Goal: Task Accomplishment & Management: Complete application form

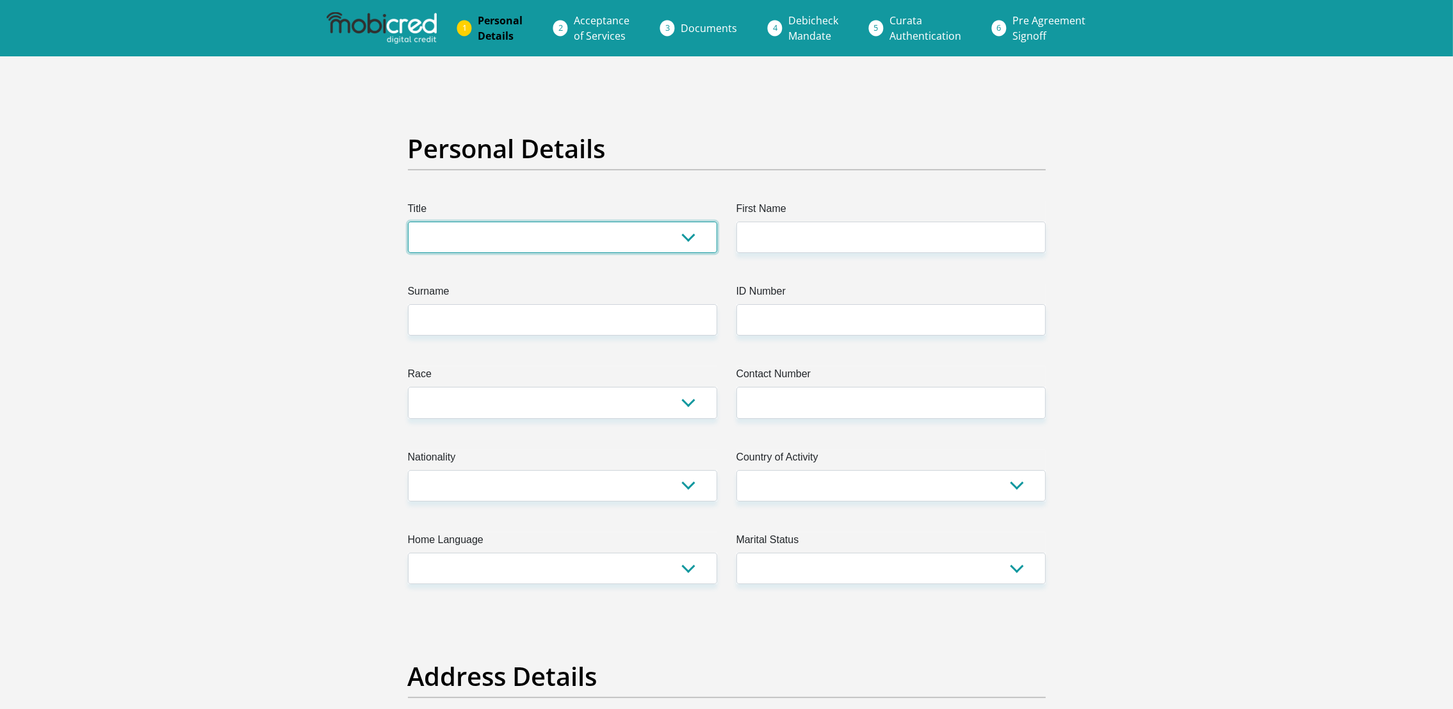
click at [458, 238] on select "Mr Ms Mrs Dr [PERSON_NAME]" at bounding box center [562, 237] width 309 height 31
select select "Mr"
click at [408, 222] on select "Mr Ms Mrs Dr [PERSON_NAME]" at bounding box center [562, 237] width 309 height 31
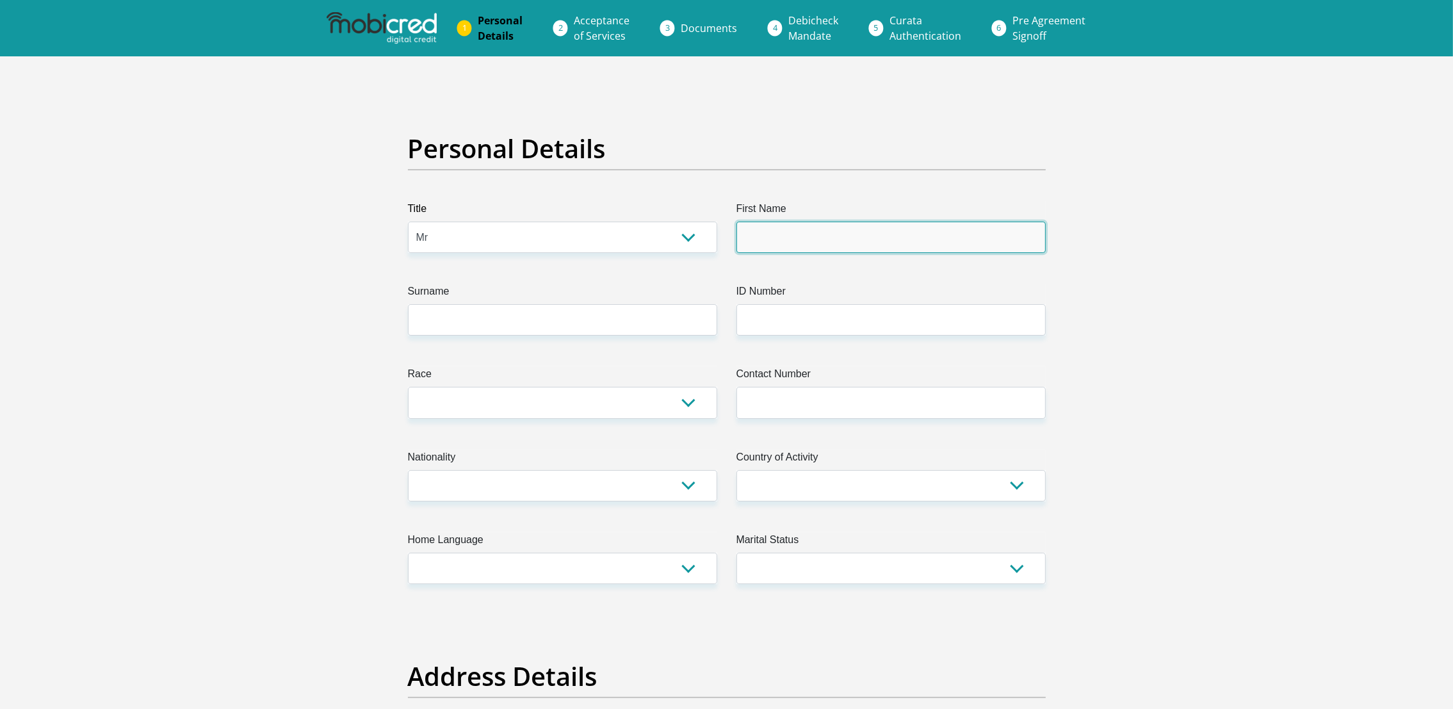
click at [786, 234] on input "First Name" at bounding box center [890, 237] width 309 height 31
type input "peche"
type input "[GEOGRAPHIC_DATA]"
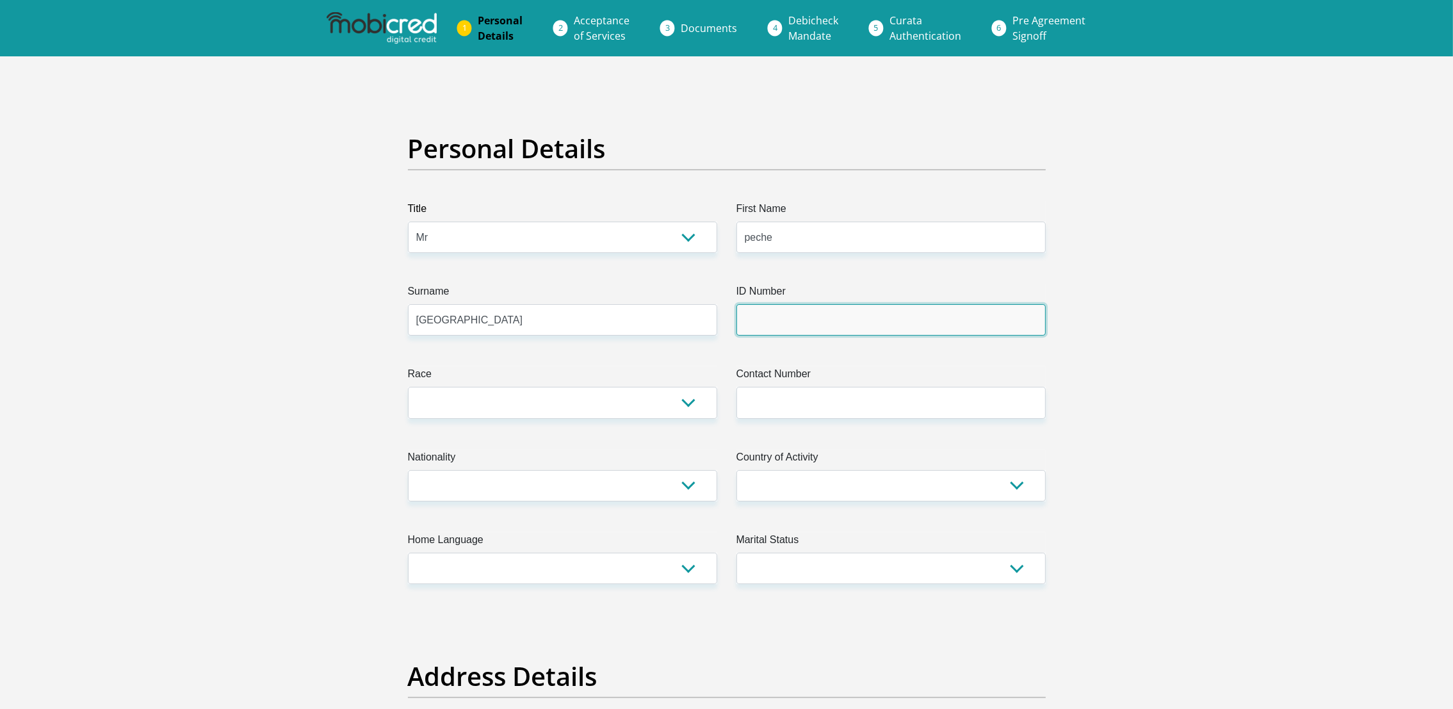
type input "n/a"
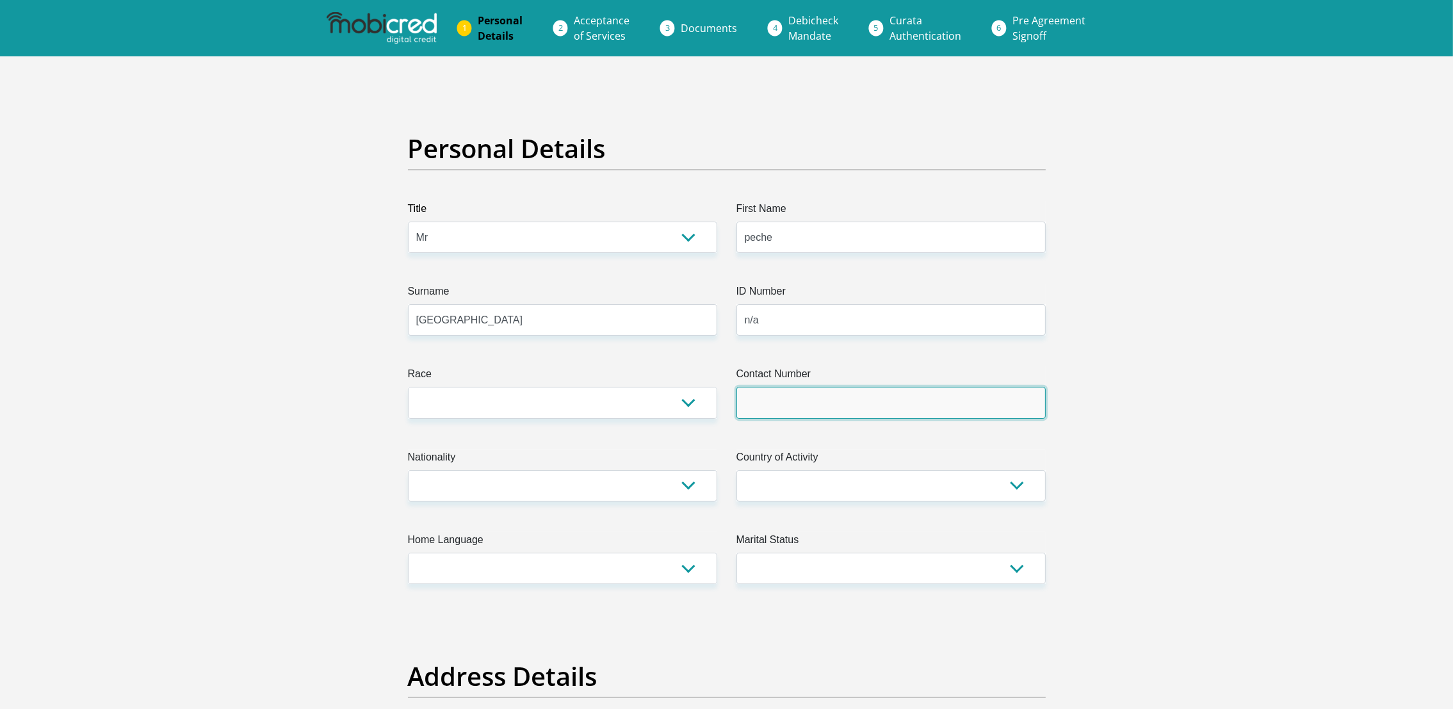
type input "0826968226"
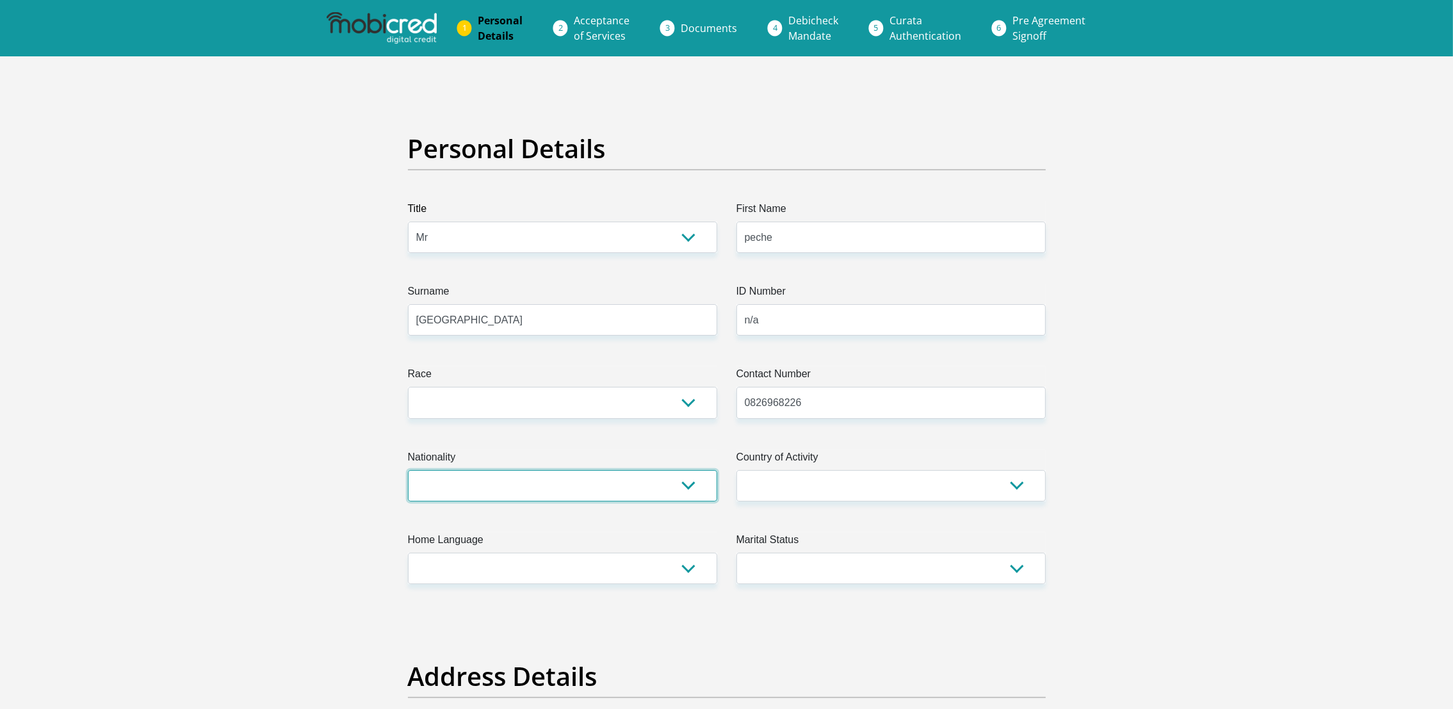
select select "ZAF"
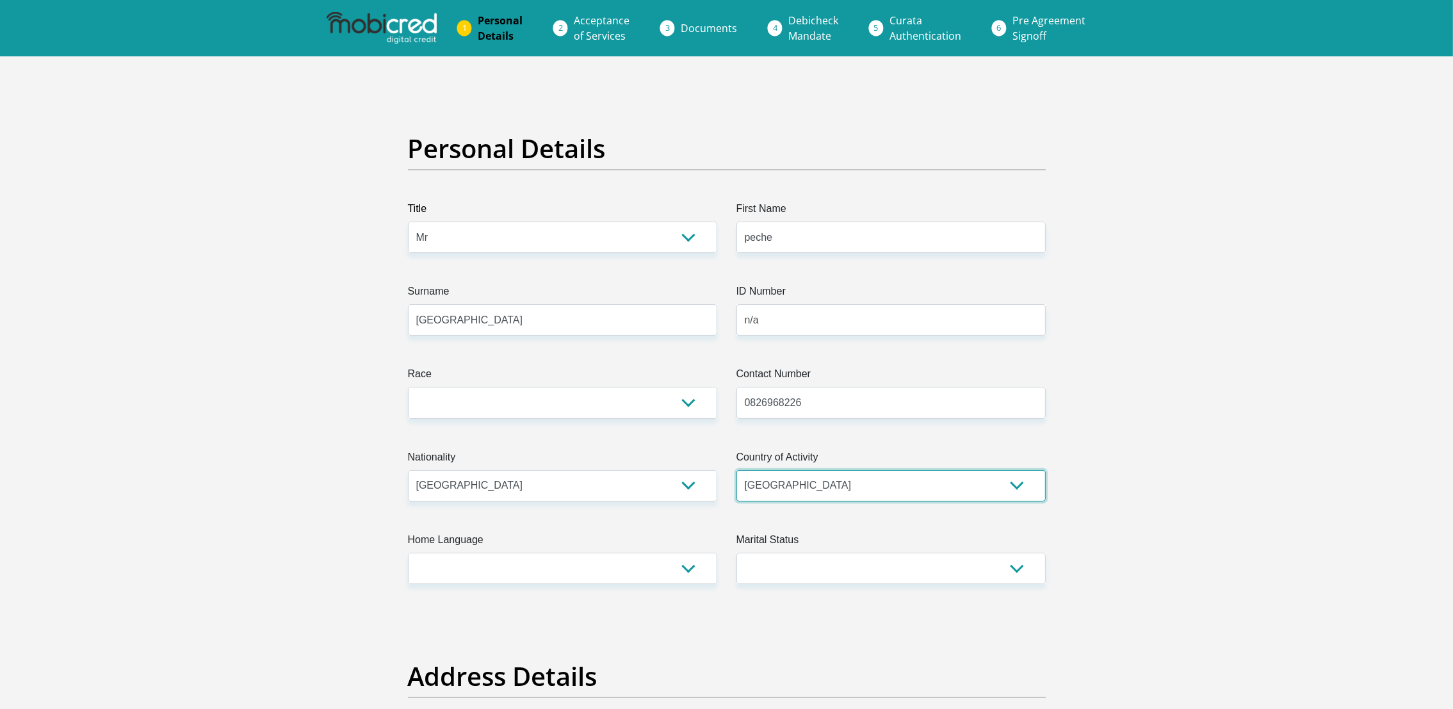
type input "[STREET_ADDRESS]"
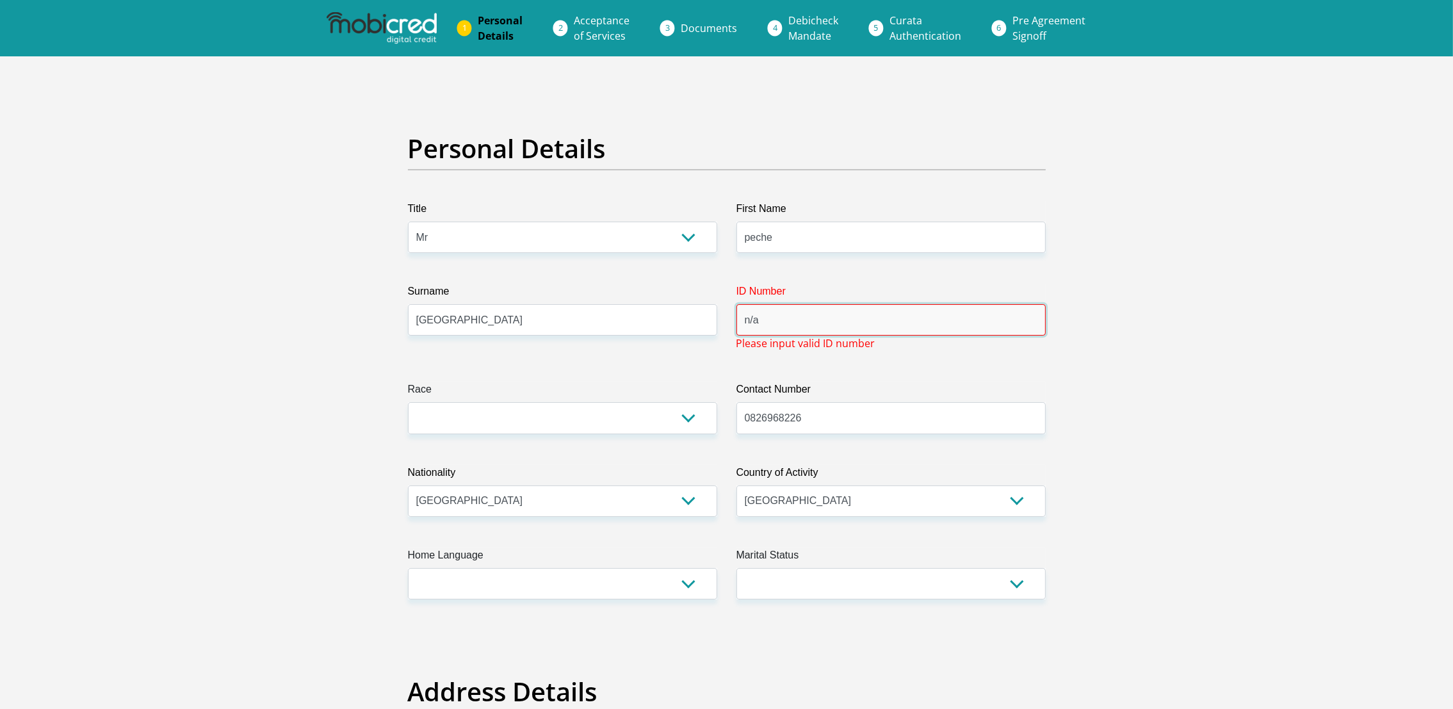
click at [798, 323] on input "n/a" at bounding box center [890, 319] width 309 height 31
type input "n"
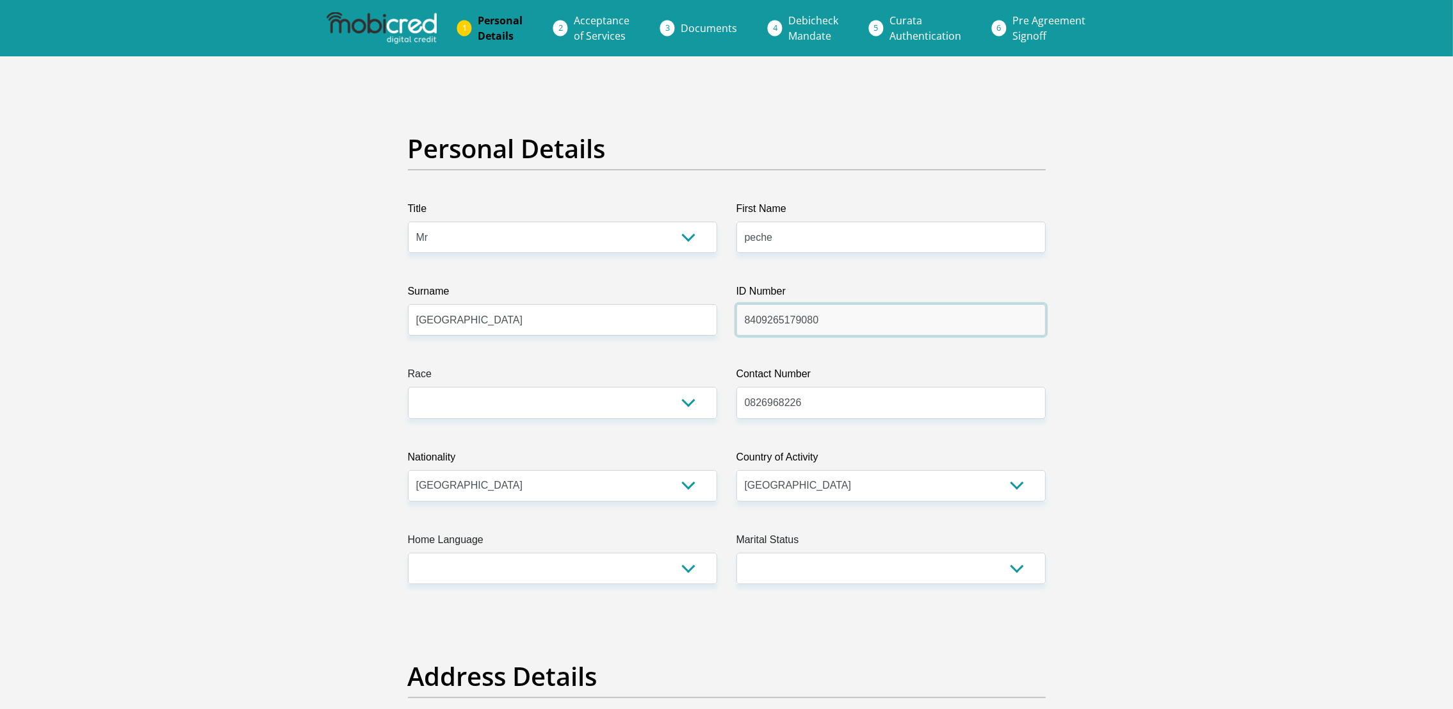
type input "8409265179080"
click at [547, 401] on select "Black Coloured Indian White Other" at bounding box center [562, 402] width 309 height 31
select select "2"
click at [408, 387] on select "Black Coloured Indian White Other" at bounding box center [562, 402] width 309 height 31
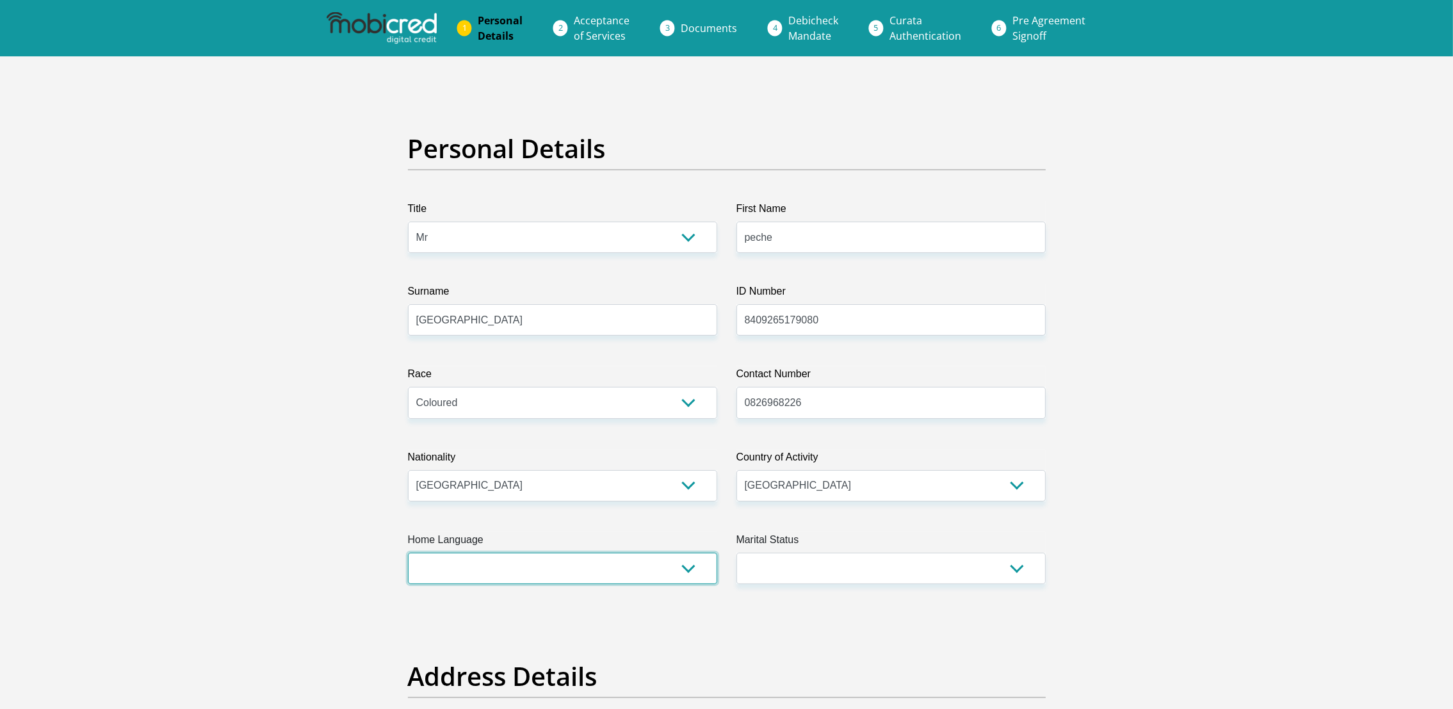
click at [527, 564] on select "Afrikaans English Sepedi South Ndebele Southern Sotho Swati Tsonga Tswana Venda…" at bounding box center [562, 568] width 309 height 31
select select "afr"
click at [408, 553] on select "Afrikaans English Sepedi South Ndebele Southern Sotho Swati Tsonga Tswana Venda…" at bounding box center [562, 568] width 309 height 31
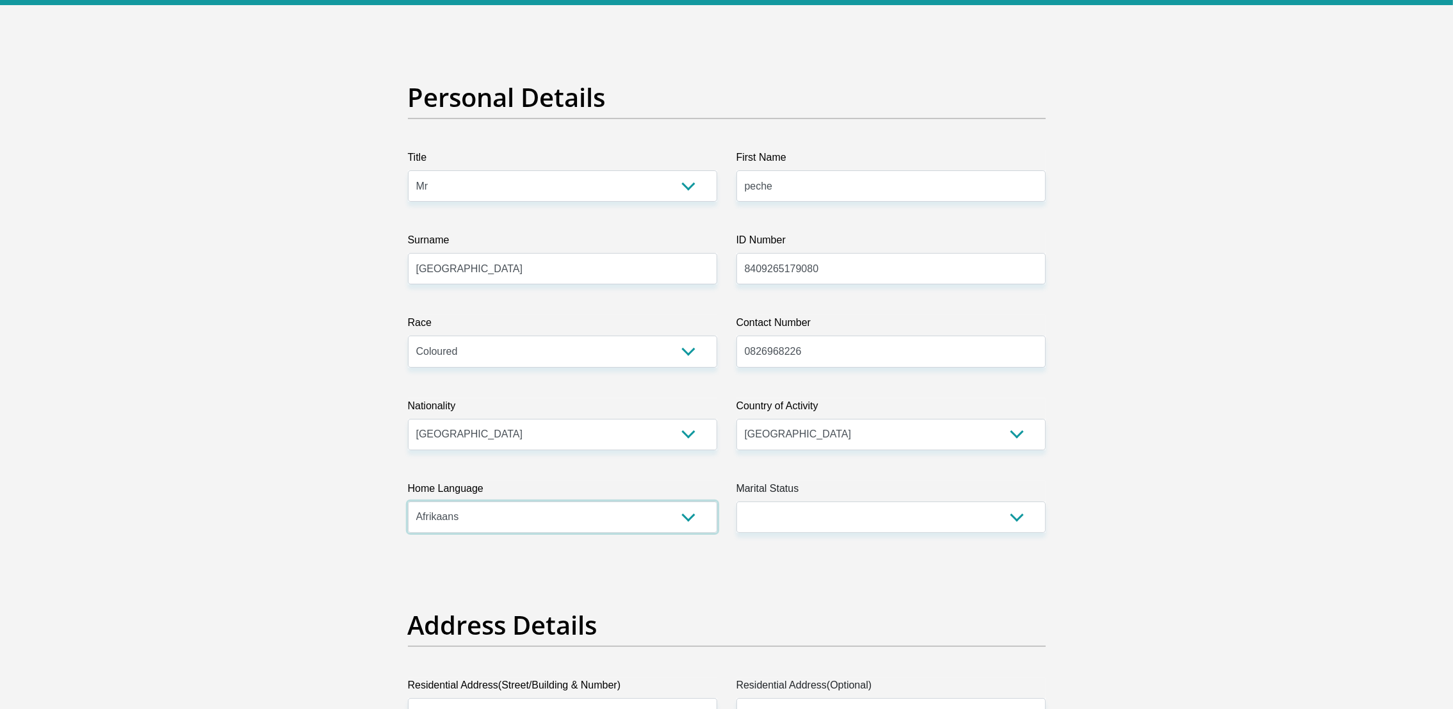
scroll to position [288, 0]
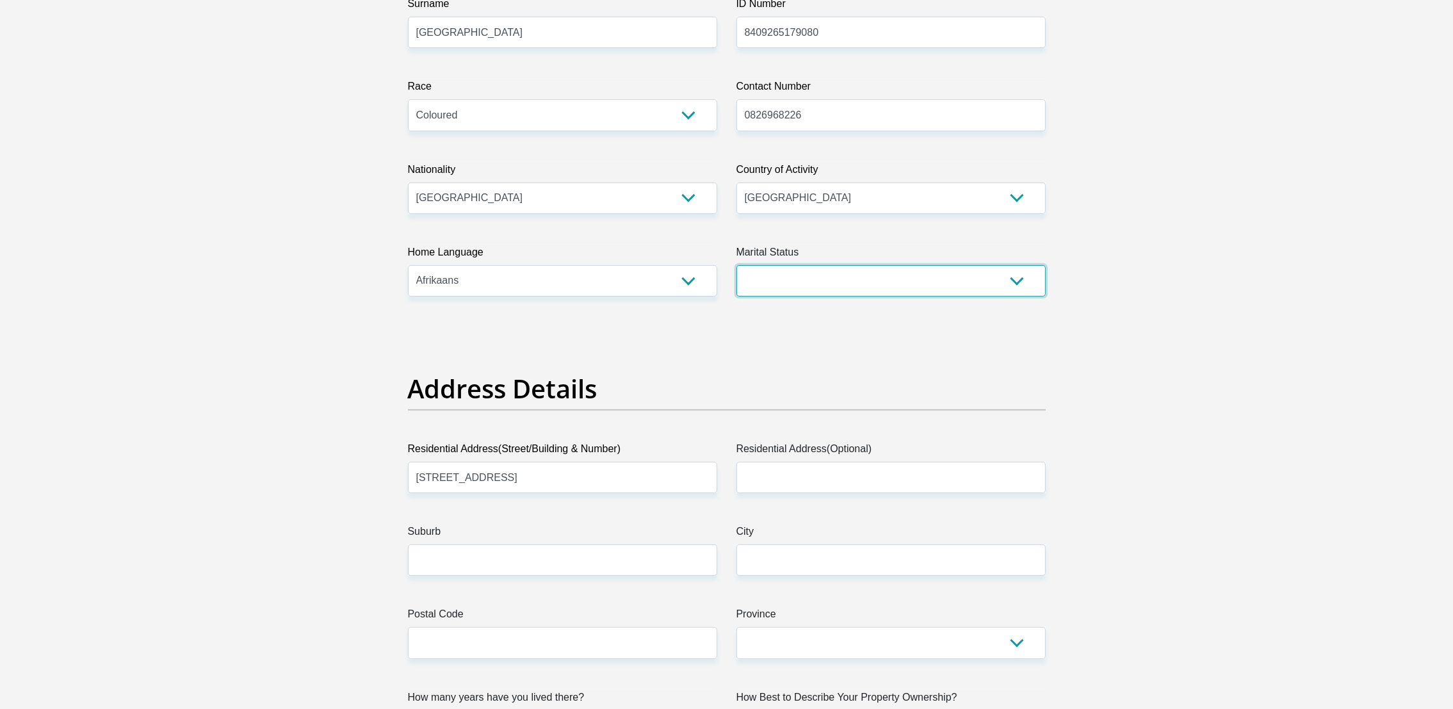
click at [799, 283] on select "Married ANC Single Divorced Widowed Married COP or Customary Law" at bounding box center [890, 280] width 309 height 31
select select "5"
click at [736, 265] on select "Married ANC Single Divorced Widowed Married COP or Customary Law" at bounding box center [890, 280] width 309 height 31
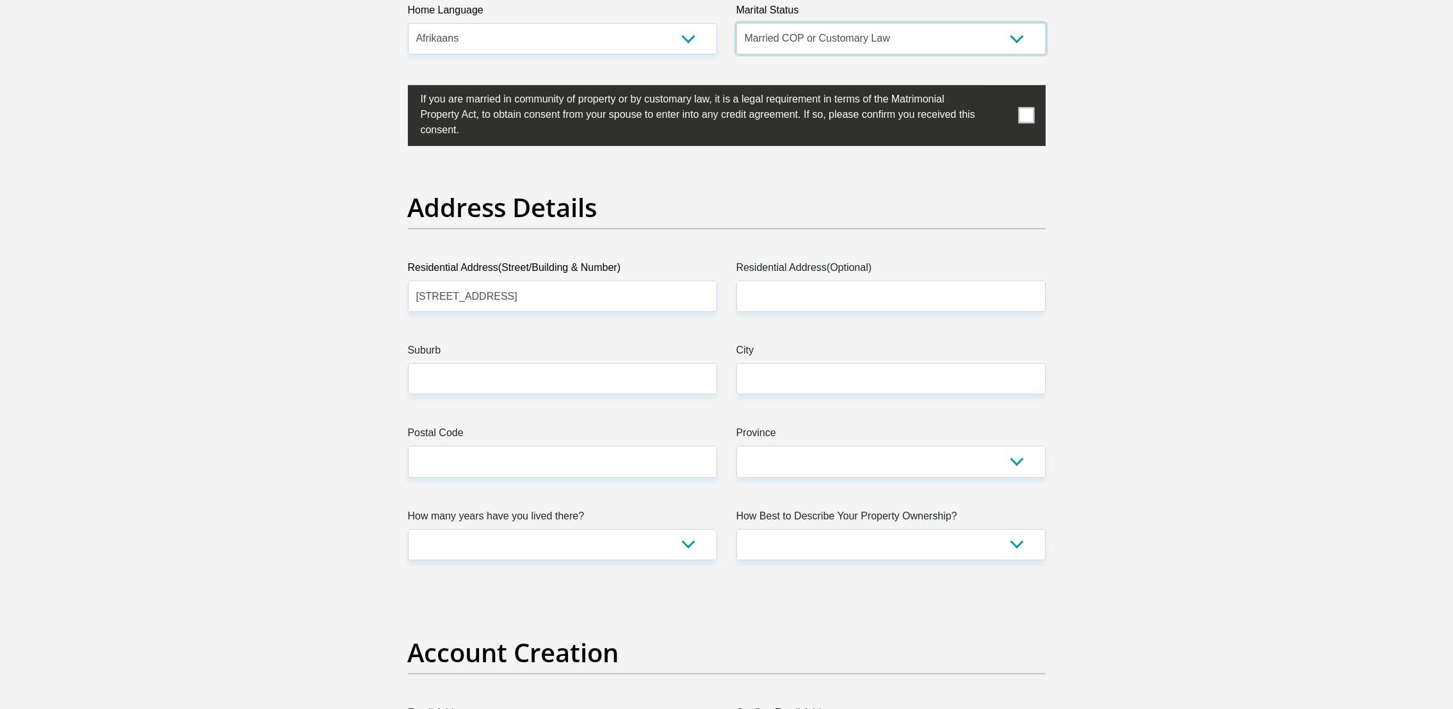
scroll to position [576, 0]
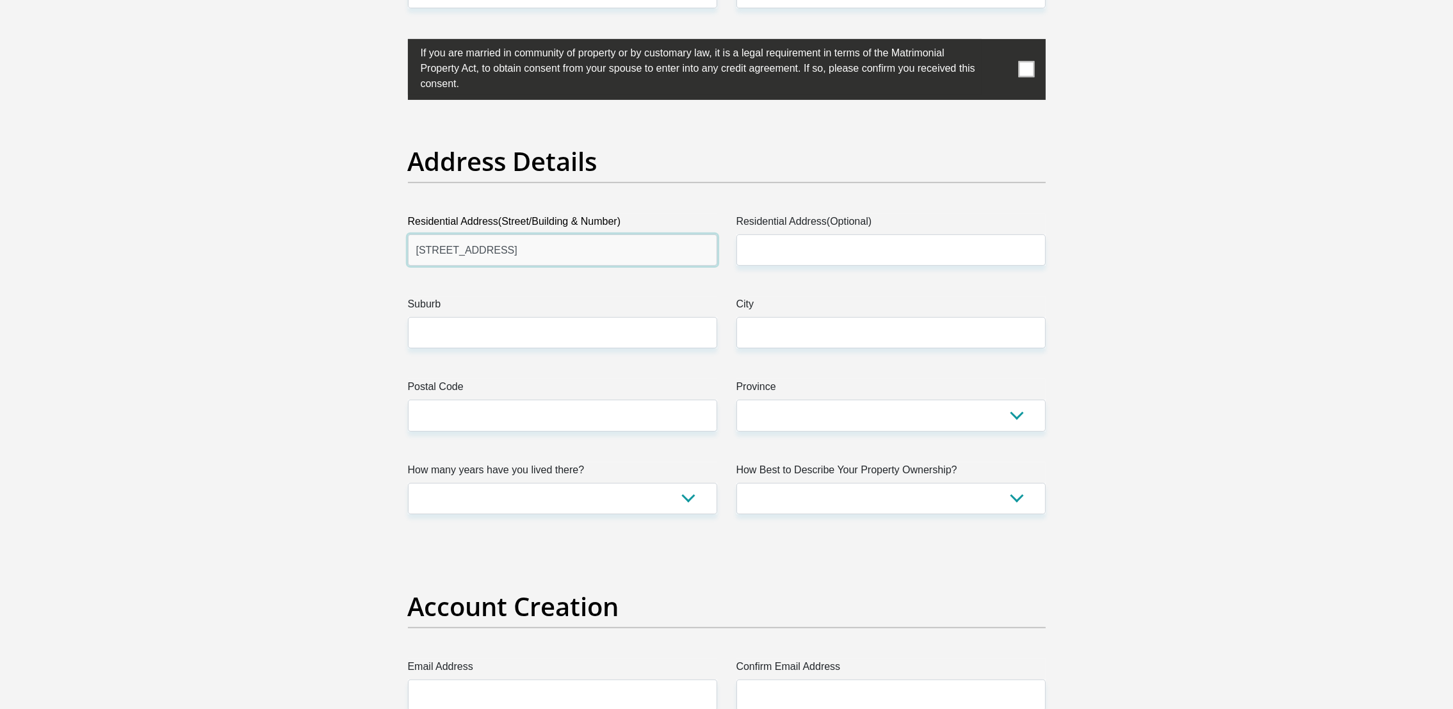
click at [564, 256] on input "[STREET_ADDRESS]" at bounding box center [562, 249] width 309 height 31
type input "1"
type input "23"
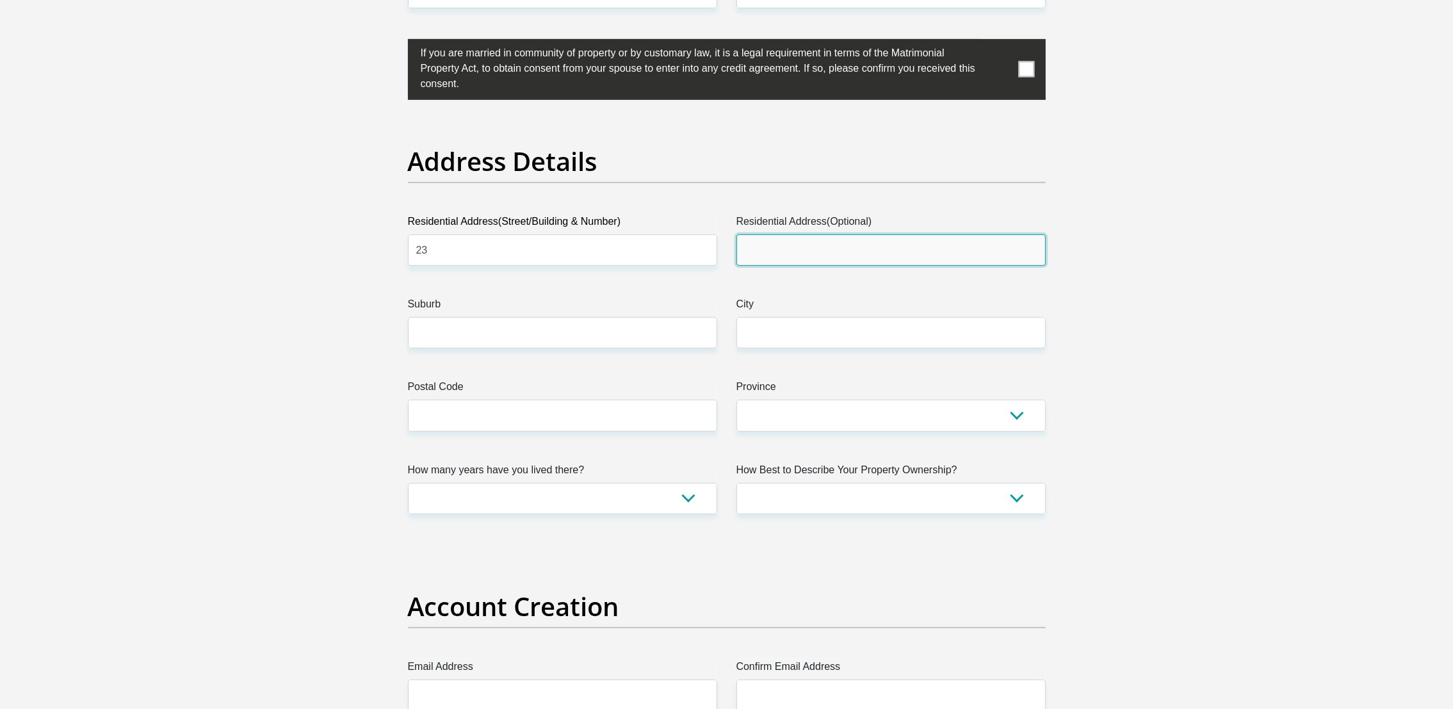
click at [791, 250] on input "Residential Address(Optional)" at bounding box center [890, 249] width 309 height 31
type input "Matroosfontein"
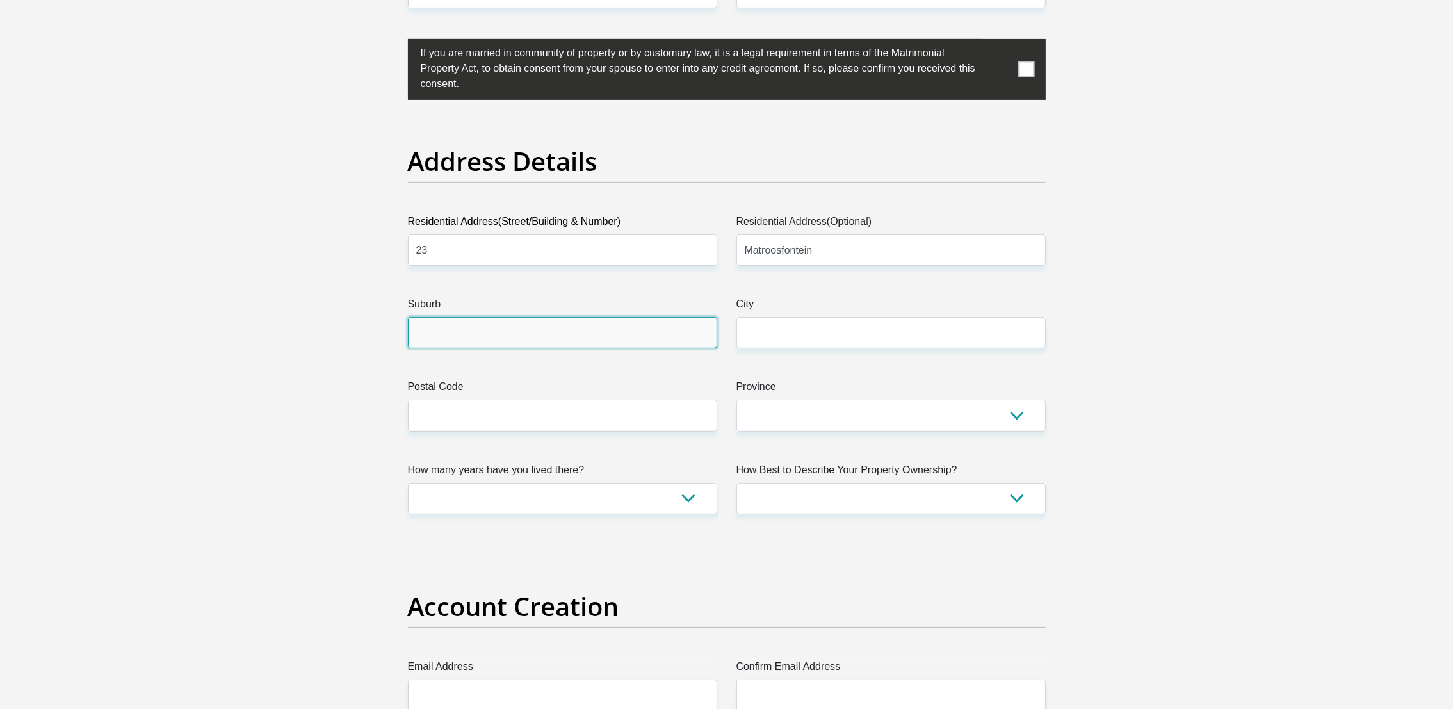
click at [498, 337] on input "Suburb" at bounding box center [562, 332] width 309 height 31
type input "MATROOSFONTEIN"
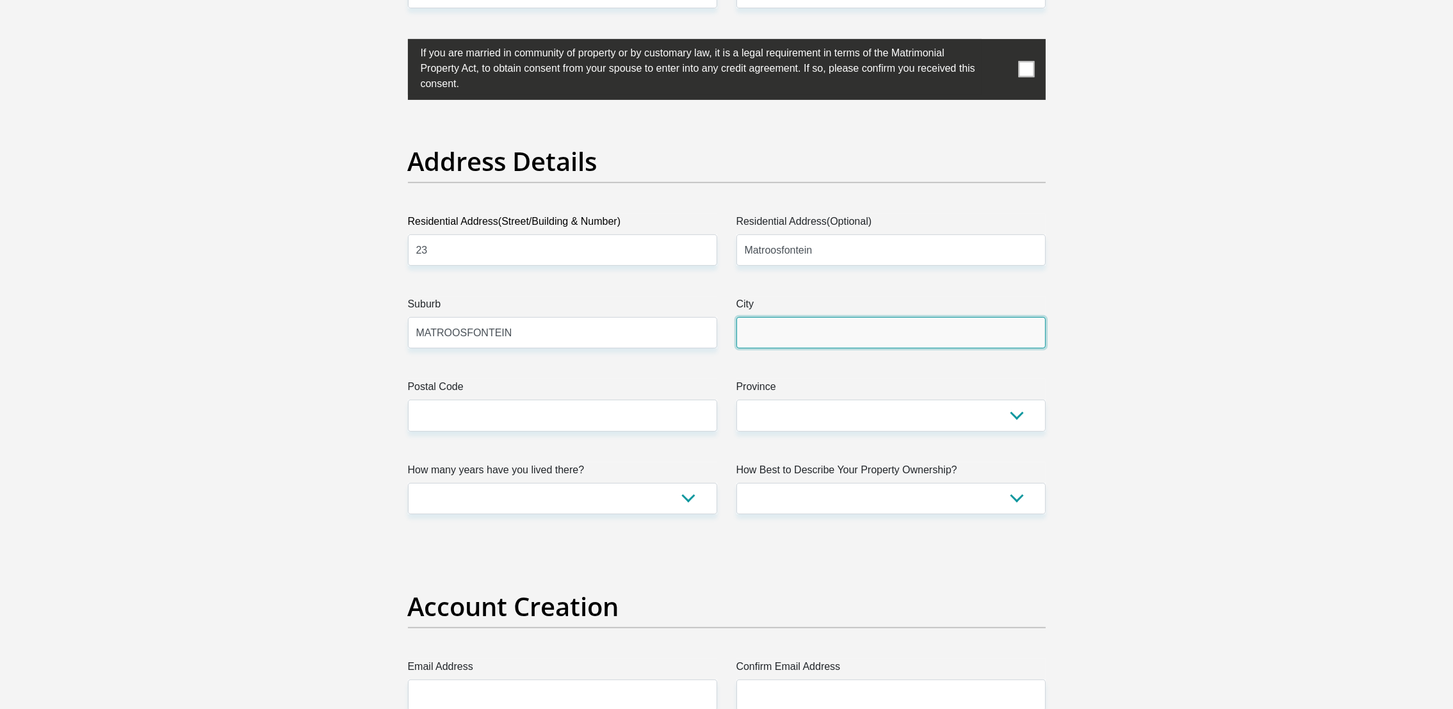
type input "MATROOSFONTEIN"
type input "M"
click at [432, 337] on input "elsiesriver" at bounding box center [562, 332] width 309 height 31
type input "elsiesriver"
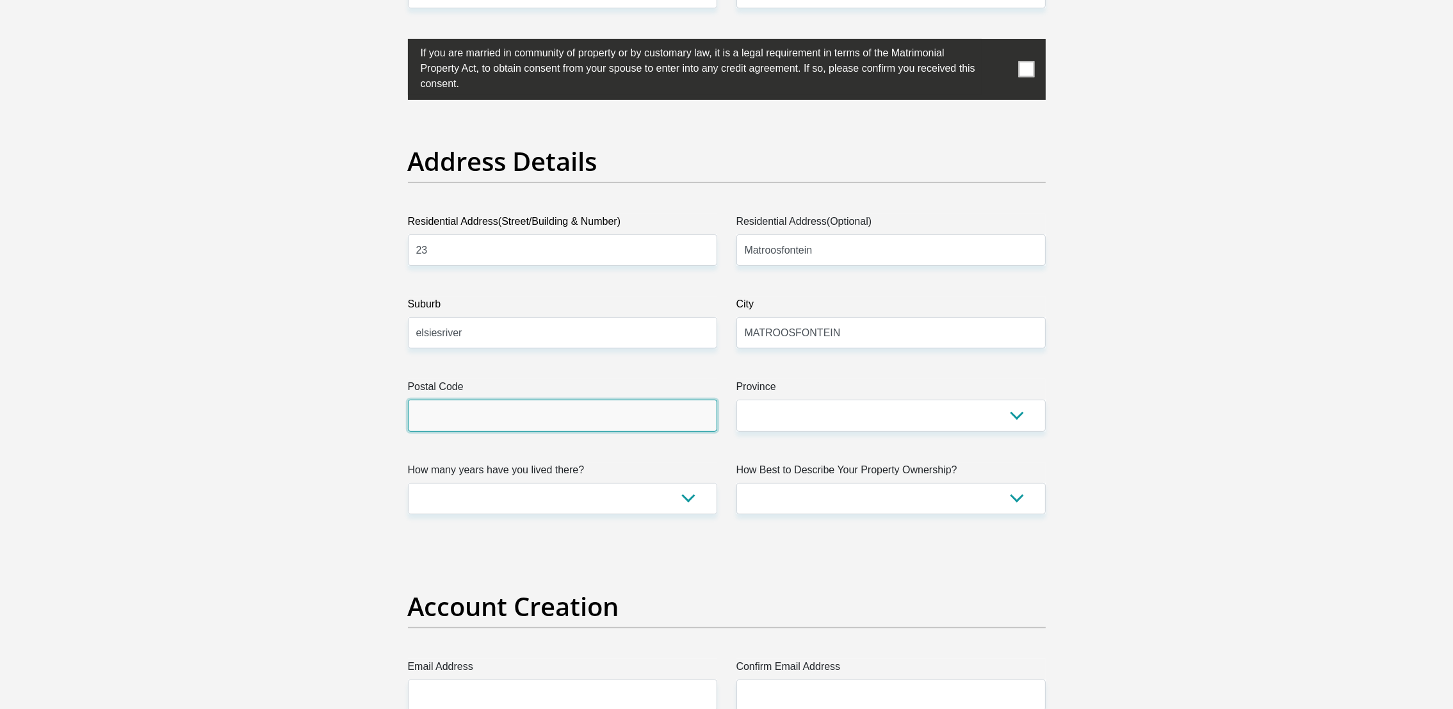
click at [466, 415] on input "Postal Code" at bounding box center [562, 415] width 309 height 31
type input "7490"
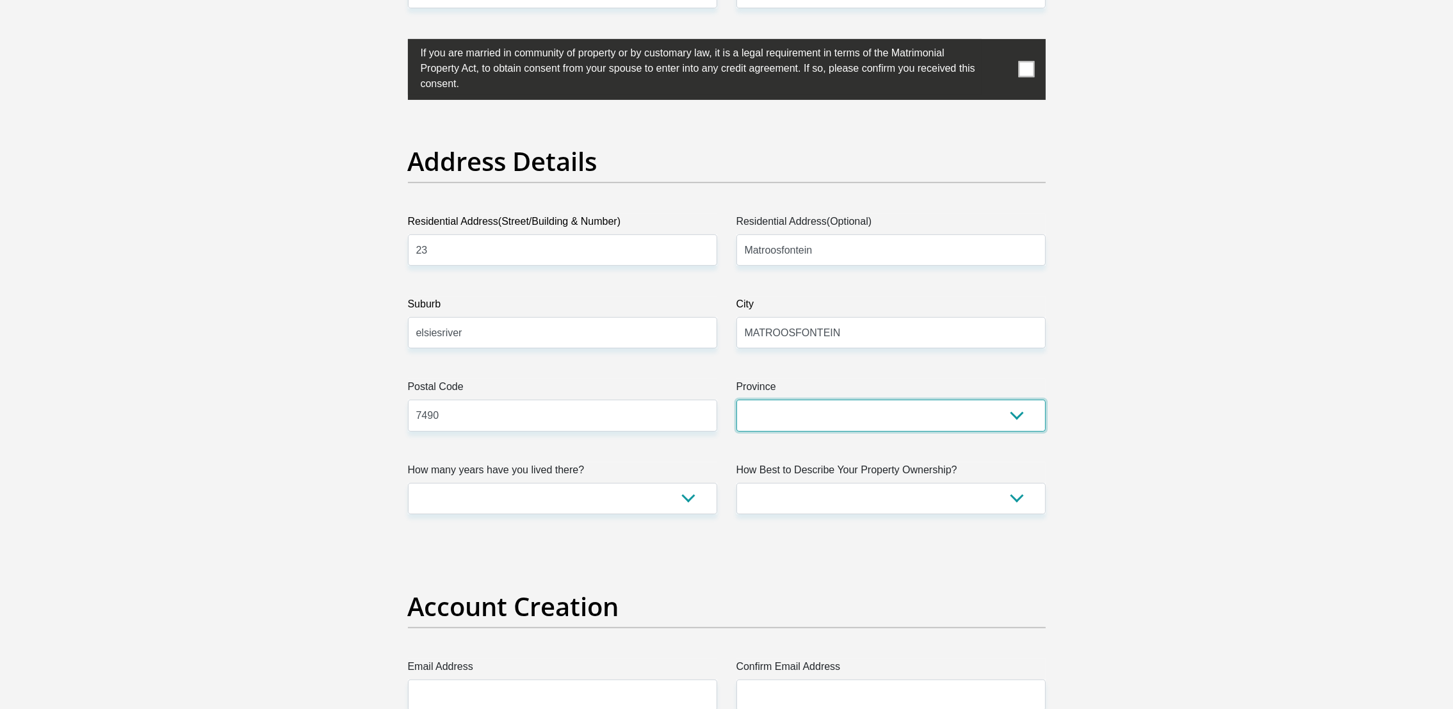
select select "Western Cape"
type input "[DOMAIN_NAME][EMAIL_ADDRESS][DOMAIN_NAME]"
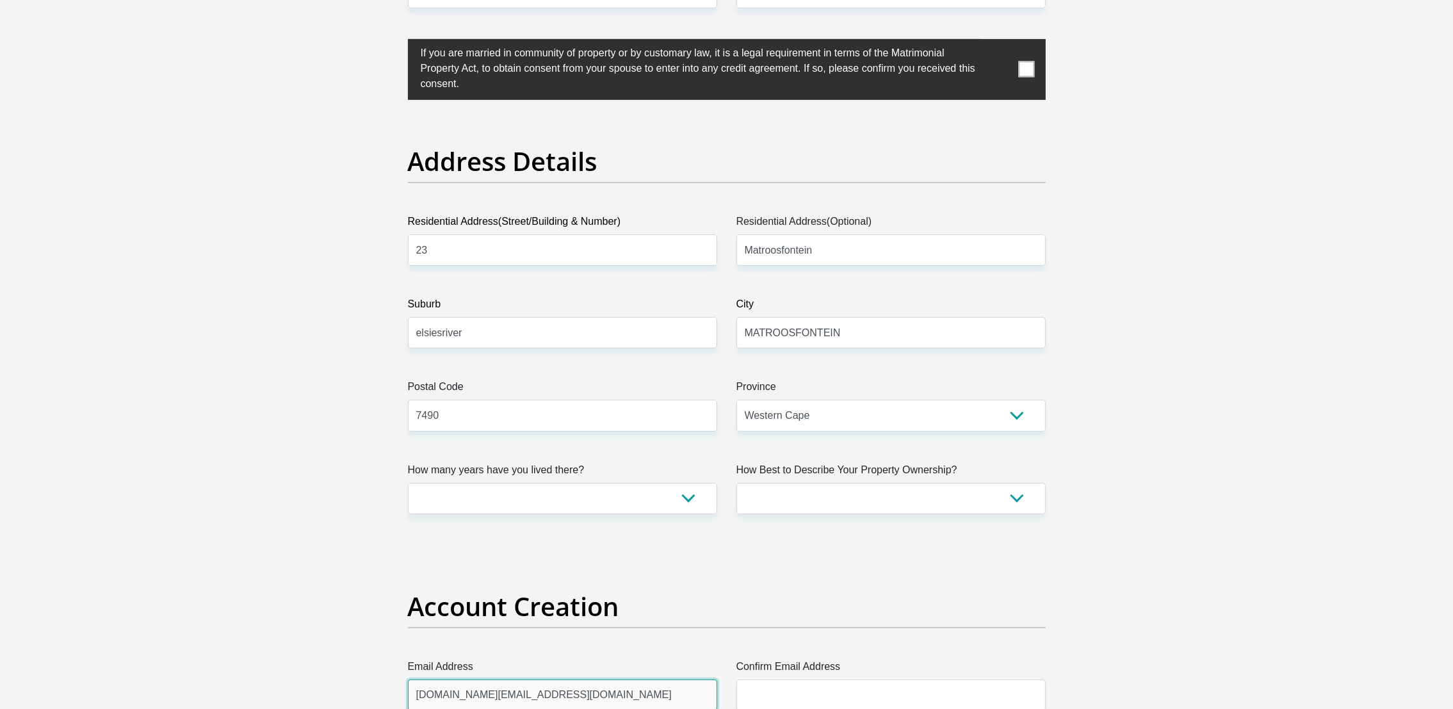
type input "[DOMAIN_NAME][EMAIL_ADDRESS][DOMAIN_NAME]"
click at [457, 492] on select "less than 1 year 1-3 years 3-5 years 5+ years" at bounding box center [562, 498] width 309 height 31
select select "5"
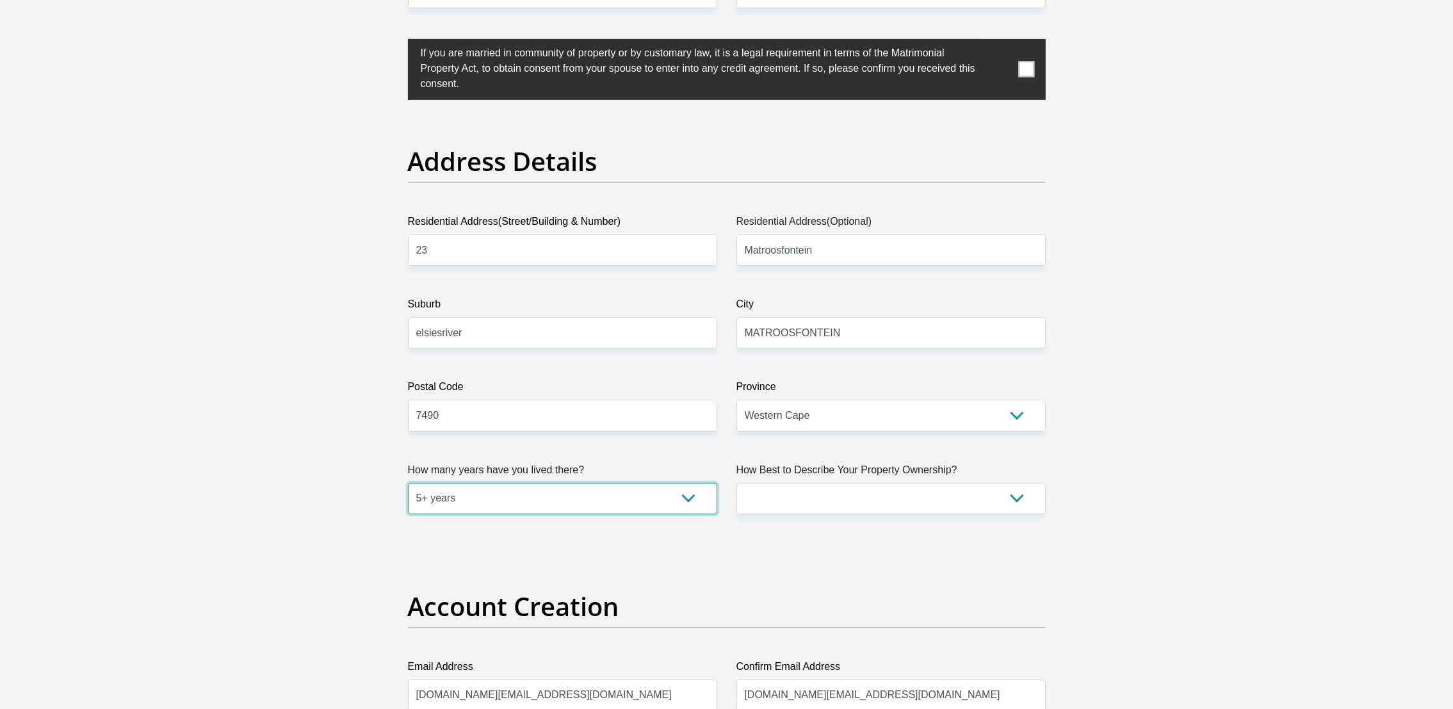
click at [408, 483] on select "less than 1 year 1-3 years 3-5 years 5+ years" at bounding box center [562, 498] width 309 height 31
click at [765, 502] on select "Owned Rented Family Owned Company Dwelling" at bounding box center [890, 498] width 309 height 31
select select "Owned"
click at [736, 483] on select "Owned Rented Family Owned Company Dwelling" at bounding box center [890, 498] width 309 height 31
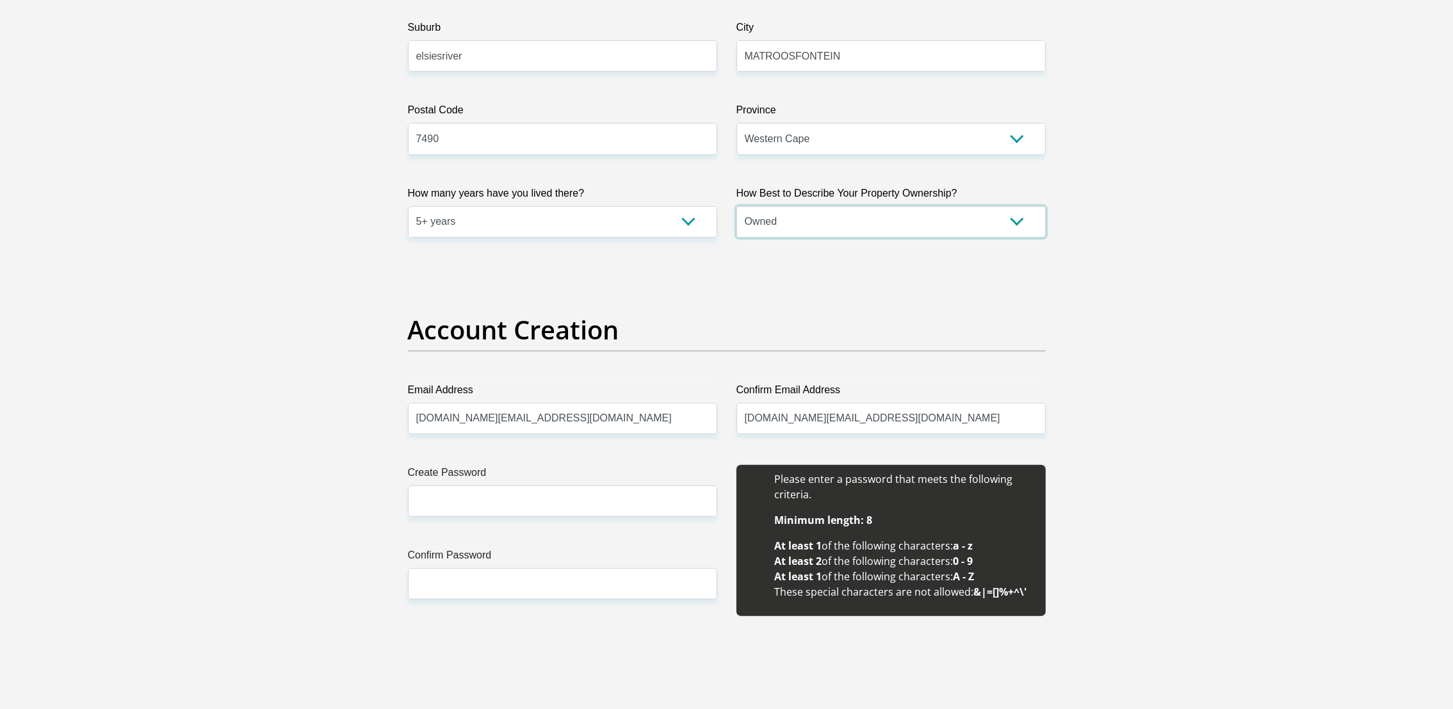
scroll to position [864, 0]
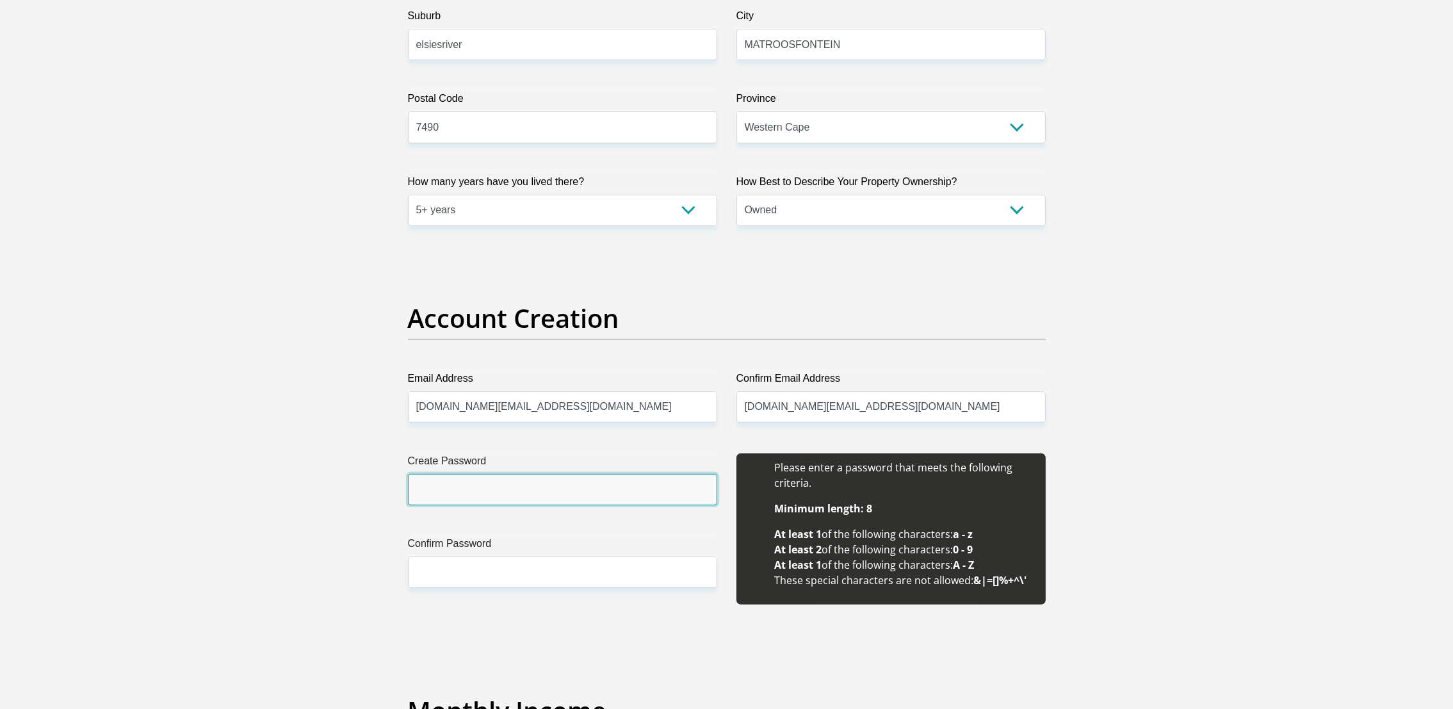
click at [441, 492] on input "Create Password" at bounding box center [562, 489] width 309 height 31
type input "Sw@rdfish1984"
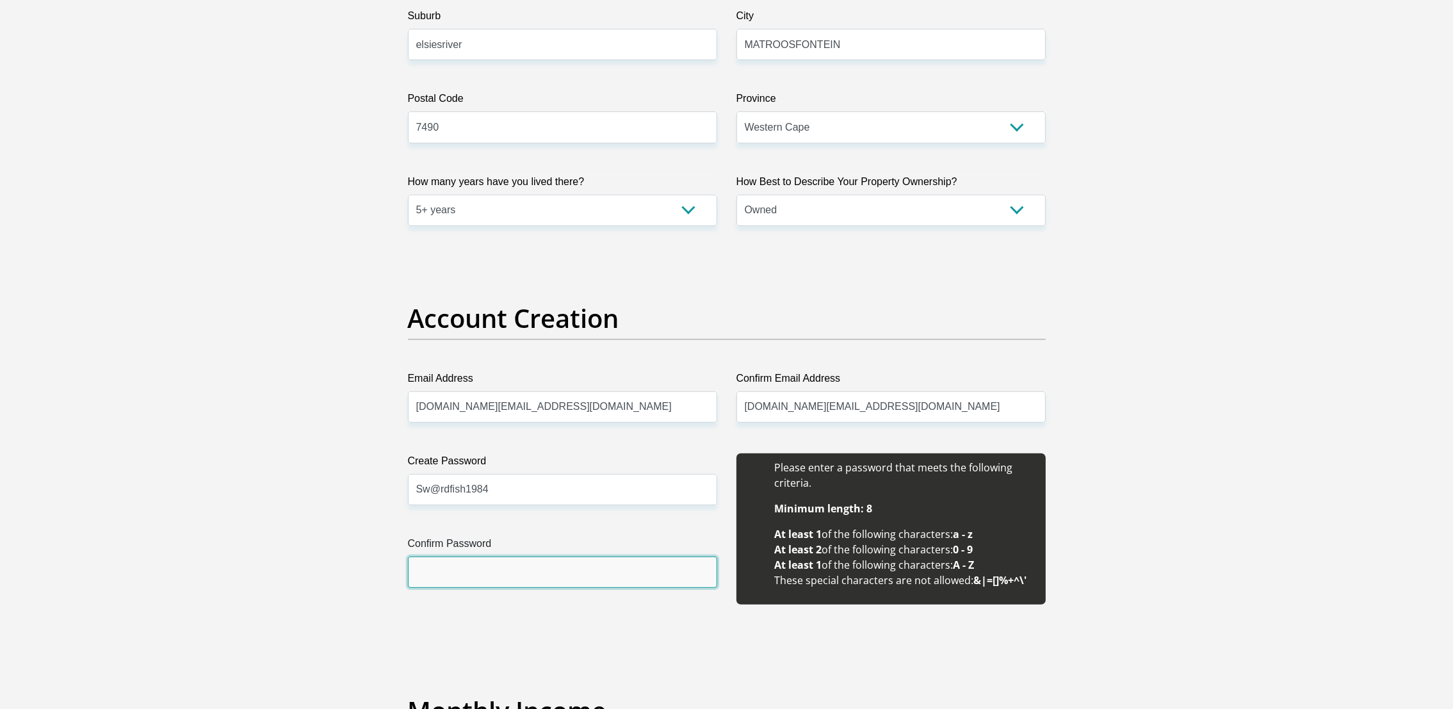
click at [489, 569] on input "Confirm Password" at bounding box center [562, 571] width 309 height 31
type input "Sw@rdfish1984"
click at [1025, 505] on li "Minimum length: 8" at bounding box center [904, 508] width 258 height 15
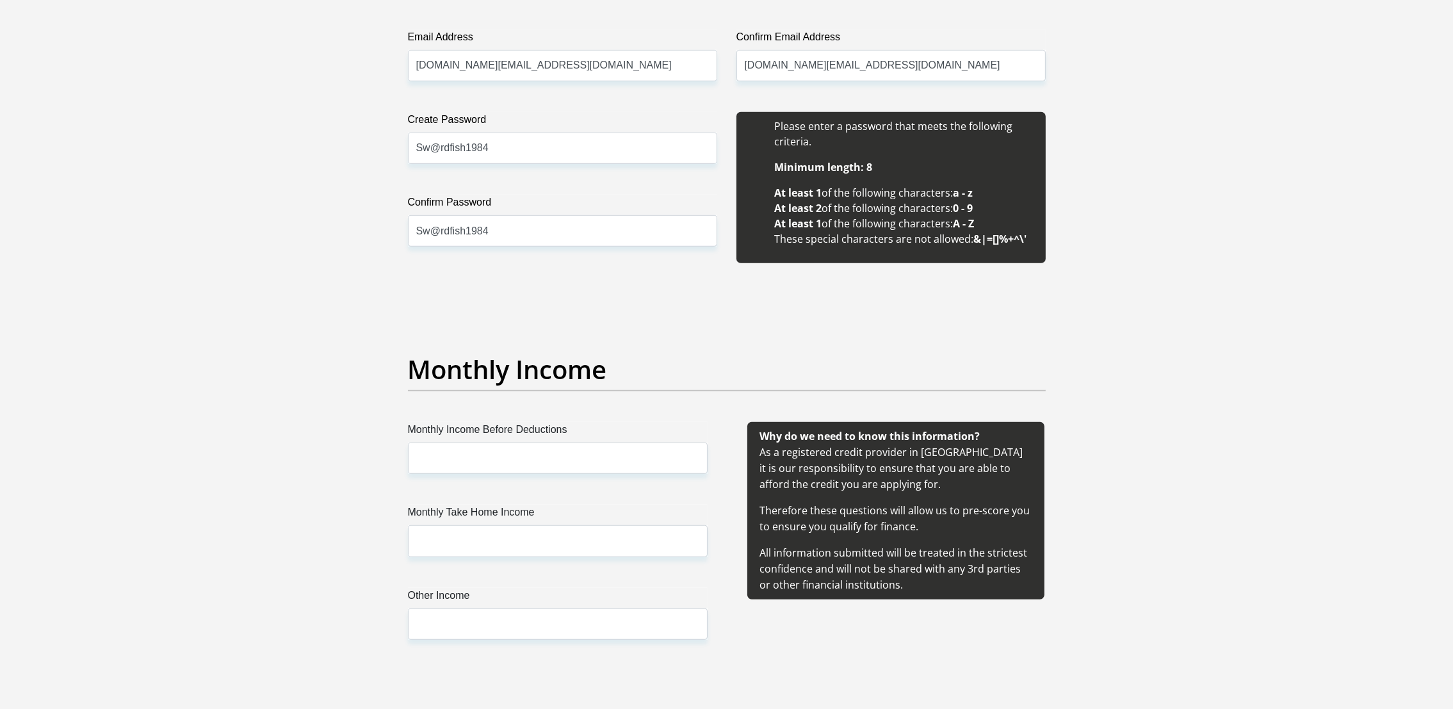
scroll to position [1248, 0]
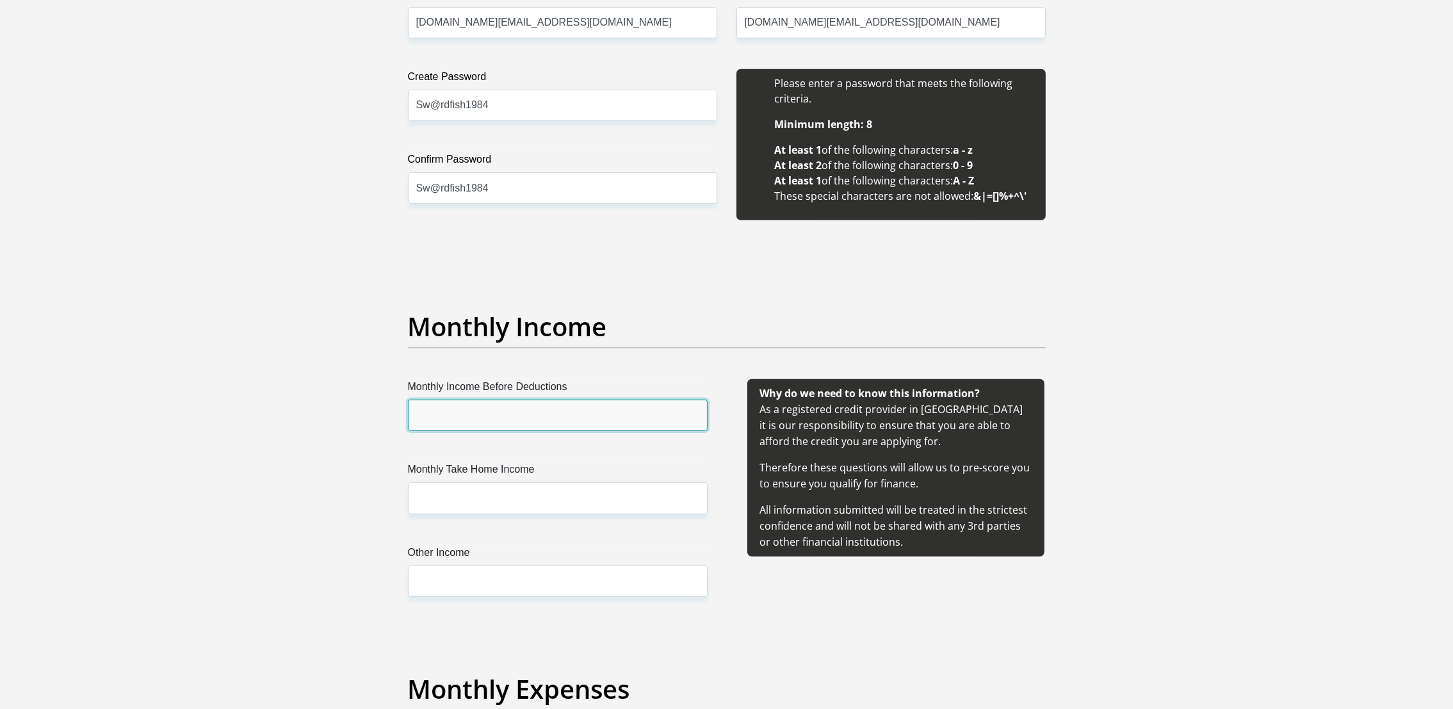
click at [441, 418] on input "Monthly Income Before Deductions" at bounding box center [558, 415] width 300 height 31
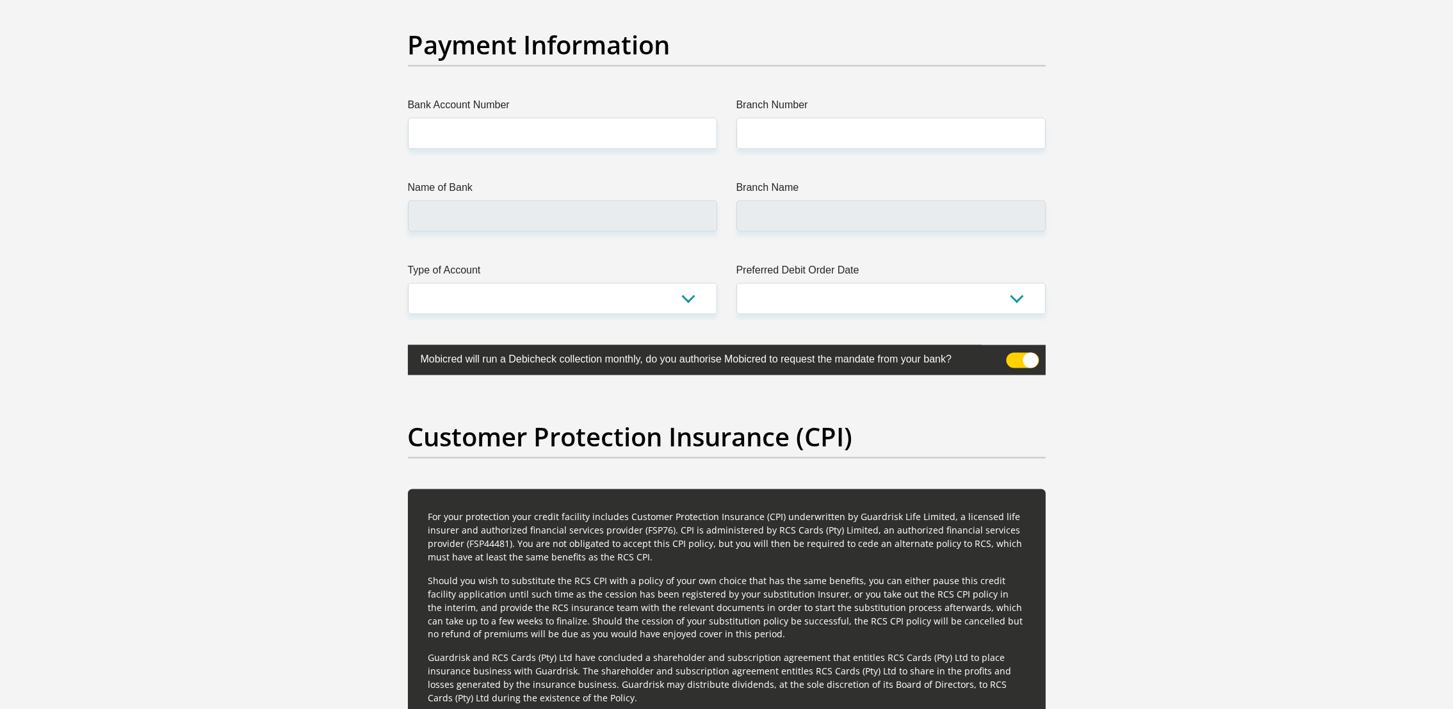
scroll to position [2978, 0]
